Goal: Information Seeking & Learning: Learn about a topic

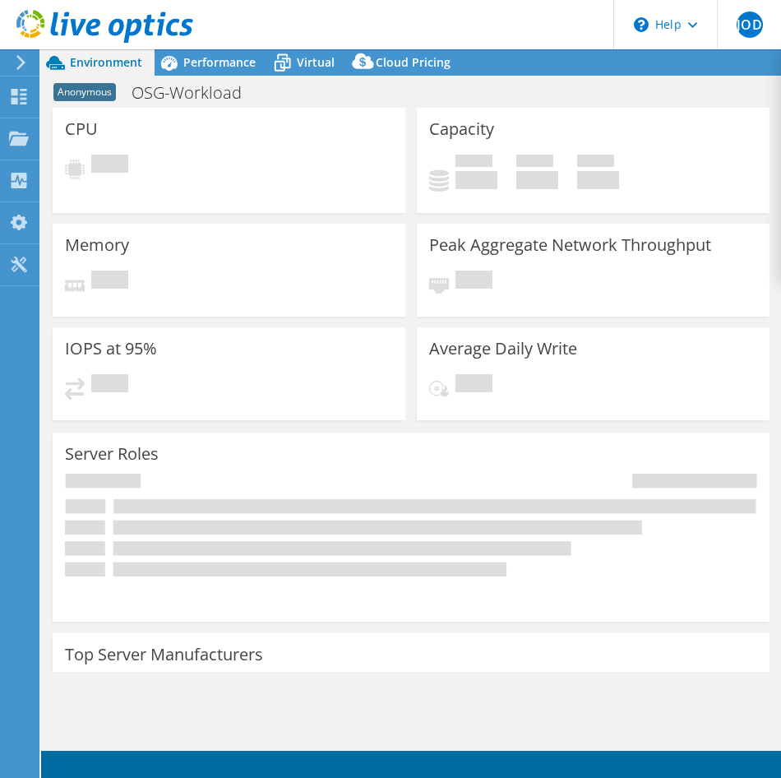
select select "USD"
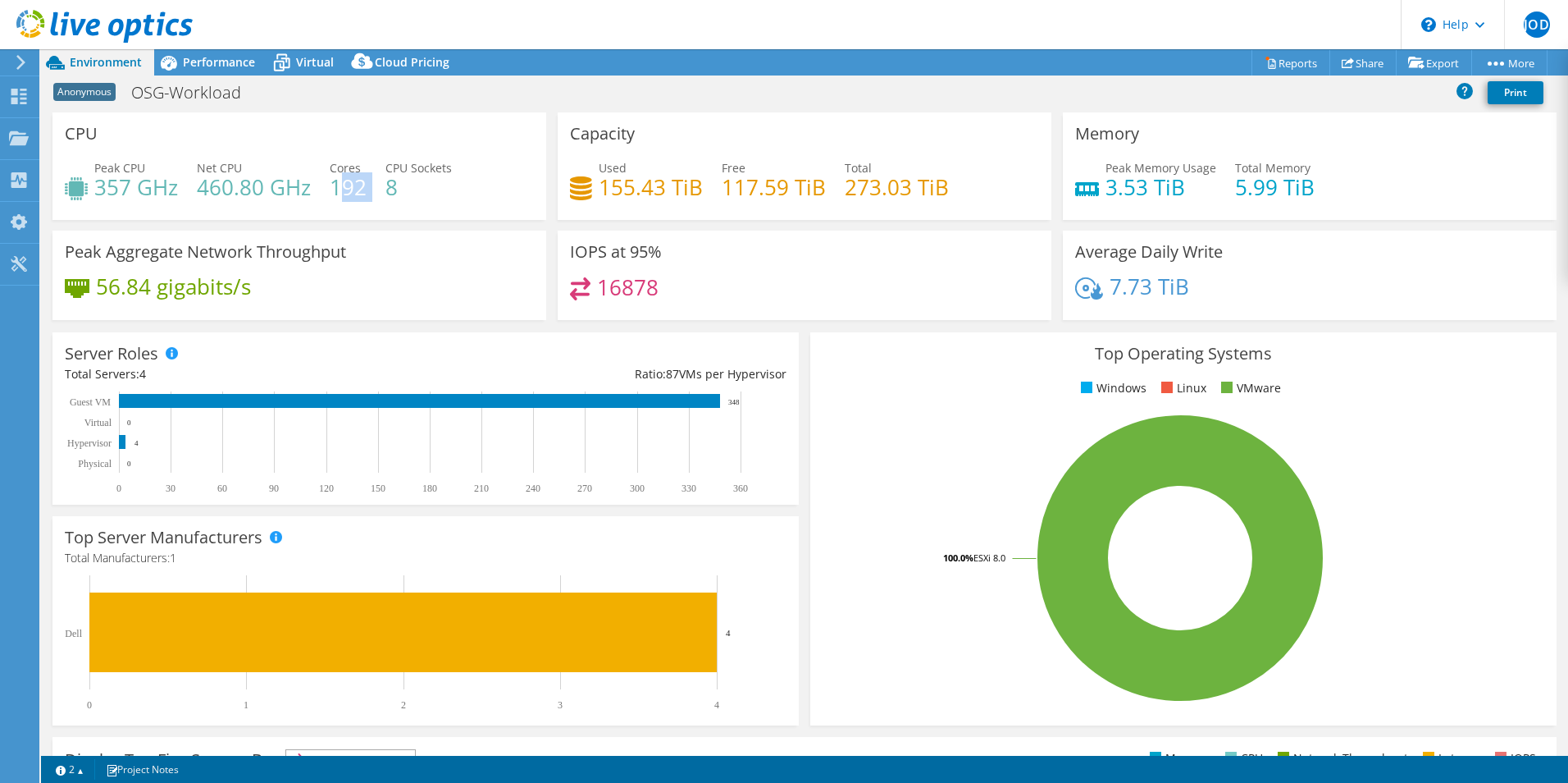
drag, startPoint x: 337, startPoint y: 188, endPoint x: 367, endPoint y: 188, distance: 30.0
click at [367, 188] on div "Peak CPU 357 GHz Net CPU 460.80 GHz Cores 192 CPU Sockets 8" at bounding box center [299, 186] width 469 height 53
drag, startPoint x: 367, startPoint y: 188, endPoint x: 344, endPoint y: 189, distance: 23.0
click at [344, 189] on h4 "192" at bounding box center [348, 187] width 37 height 18
click at [546, 202] on div "CPU Peak CPU 357 GHz Net CPU 460.80 GHz Cores 192 CPU Sockets 8" at bounding box center [299, 167] width 505 height 108
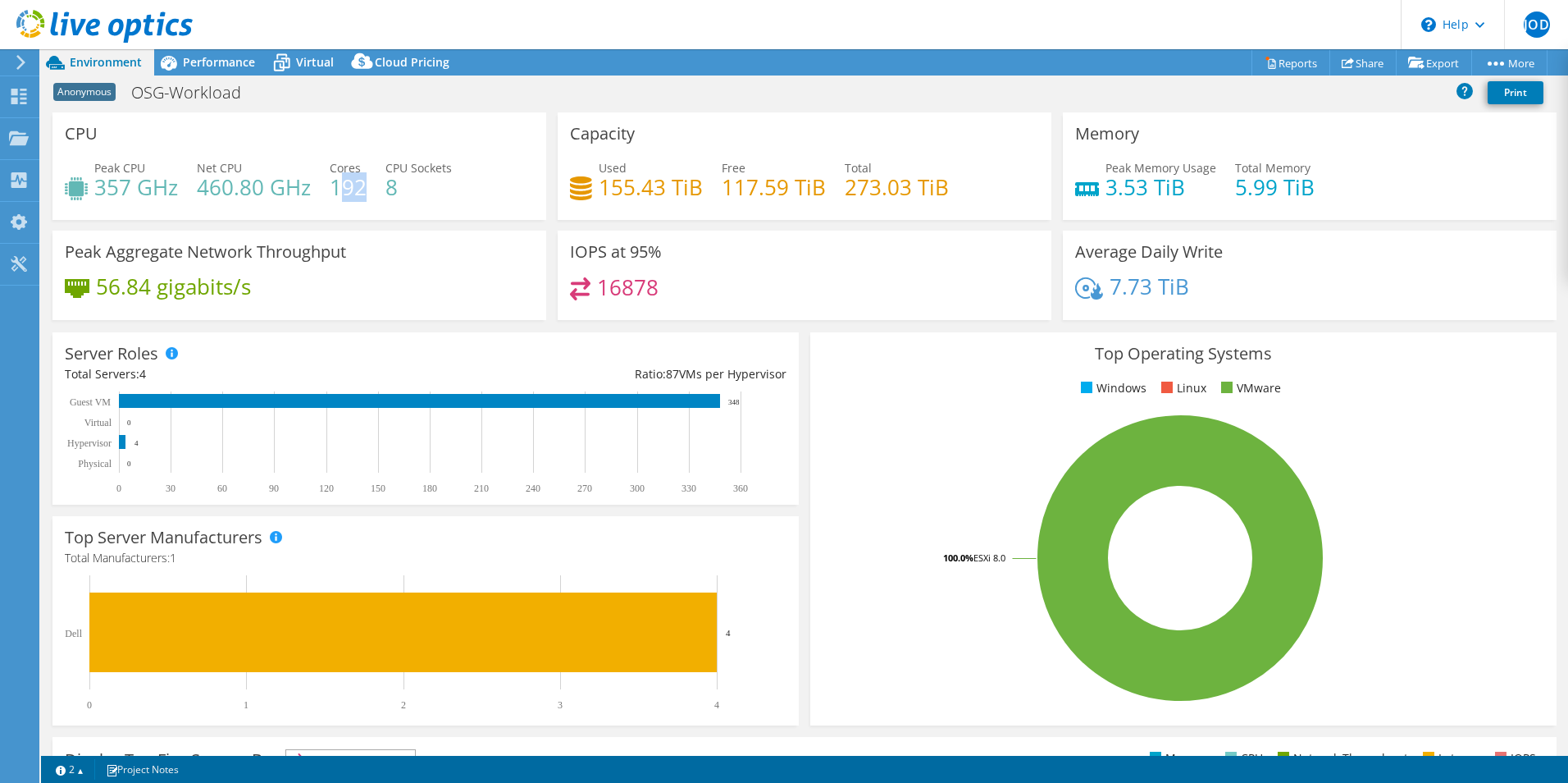
drag, startPoint x: 340, startPoint y: 191, endPoint x: 361, endPoint y: 195, distance: 21.4
click at [361, 195] on h4 "192" at bounding box center [348, 187] width 37 height 18
drag, startPoint x: 361, startPoint y: 195, endPoint x: 333, endPoint y: 188, distance: 28.9
click at [333, 188] on h4 "192" at bounding box center [348, 187] width 37 height 18
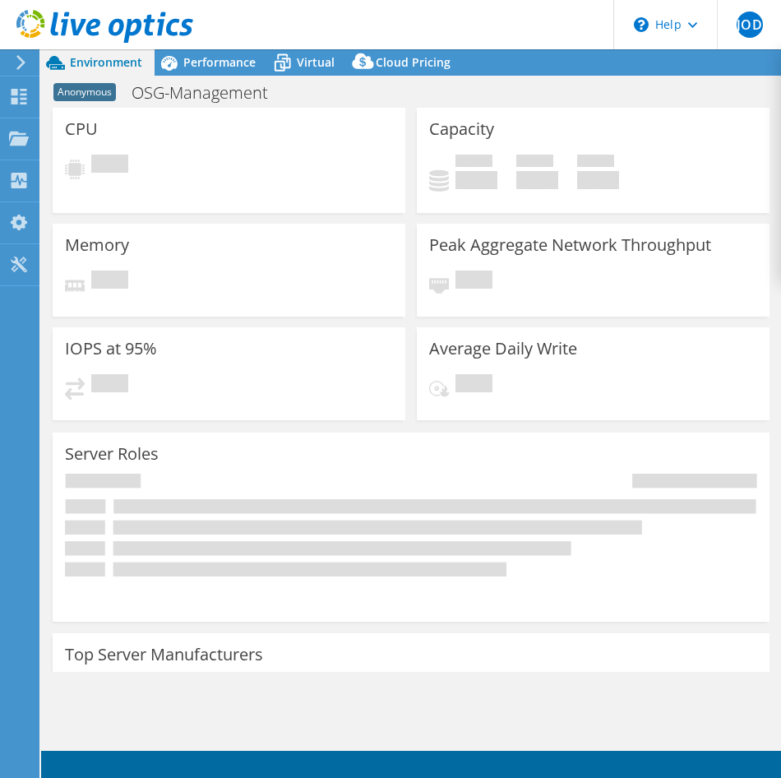
select select "USD"
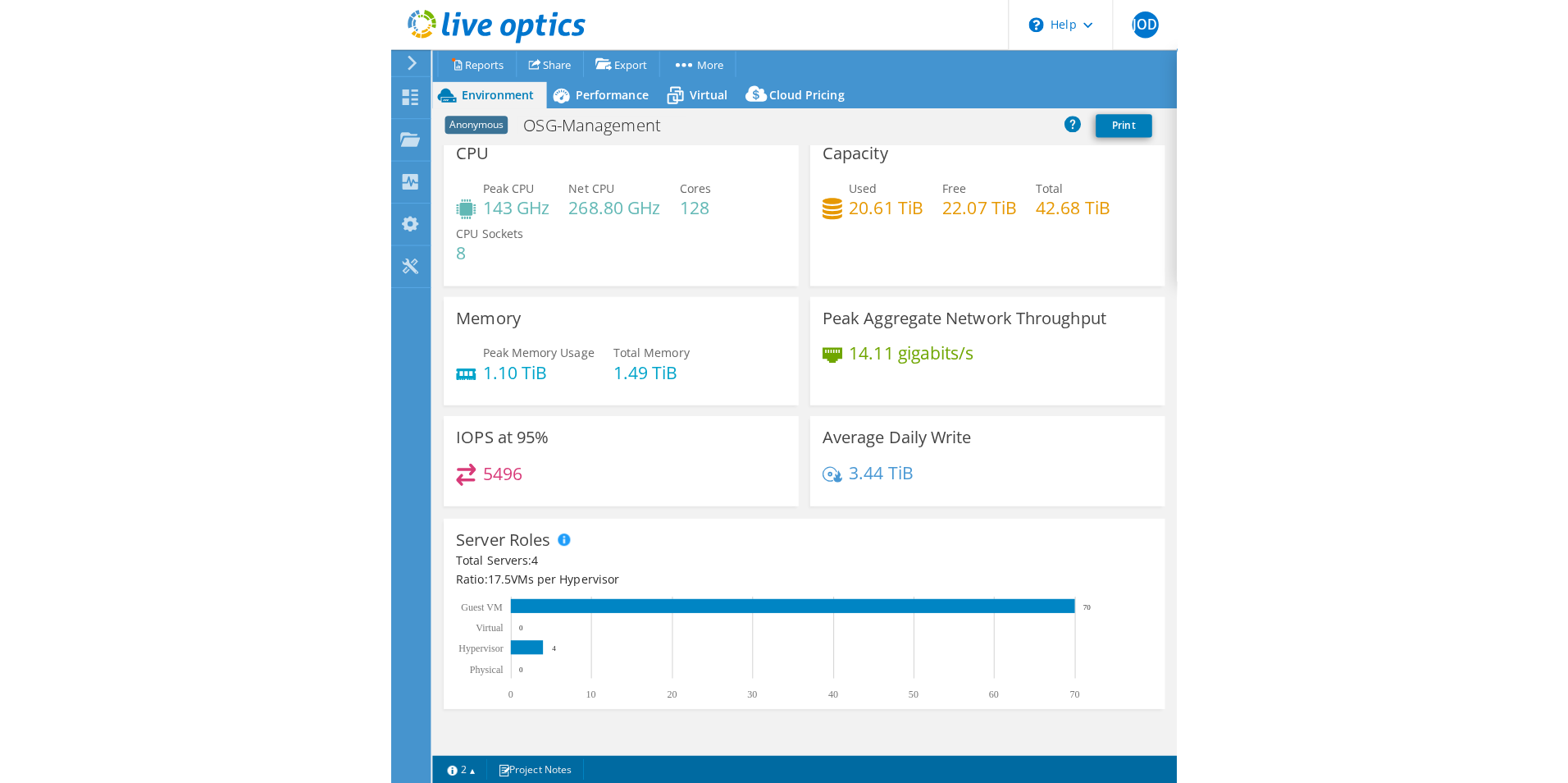
scroll to position [14, 0]
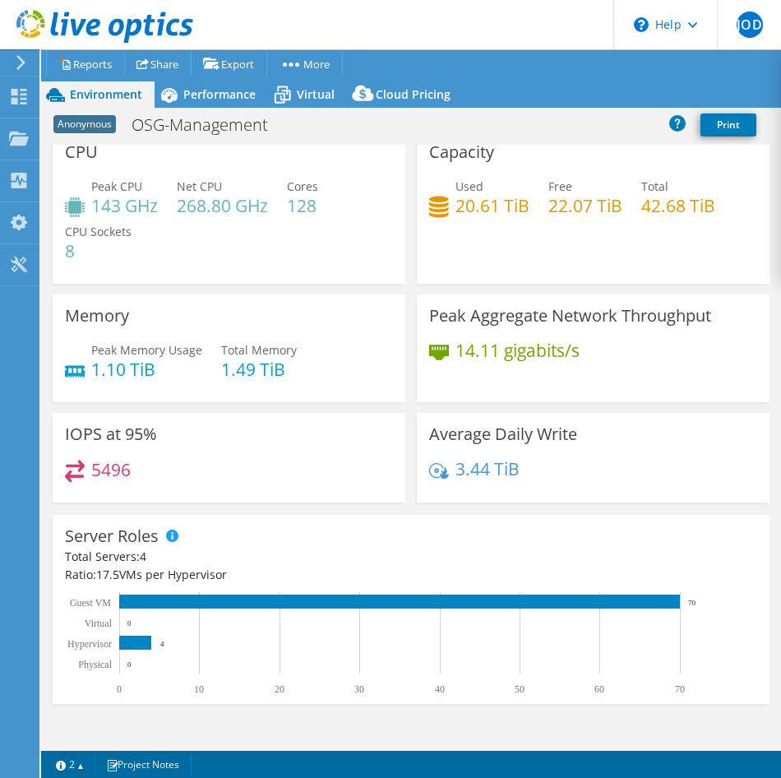
click at [289, 232] on div "Peak CPU 143 GHz Net CPU 268.80 GHz Cores 128 CPU Sockets 8" at bounding box center [229, 227] width 328 height 99
